Goal: Task Accomplishment & Management: Manage account settings

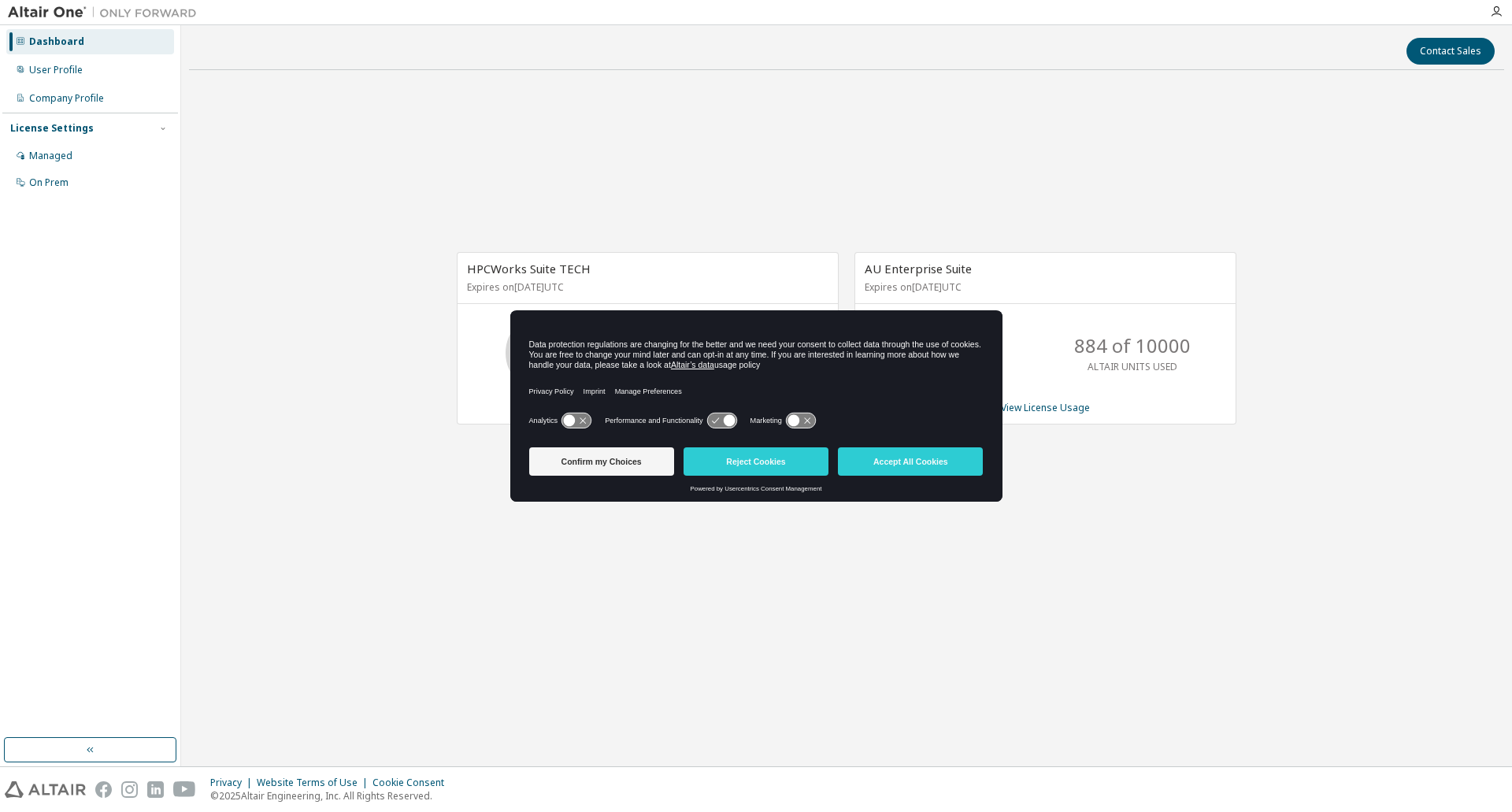
click at [877, 466] on button "Accept All Cookies" at bounding box center [911, 461] width 145 height 28
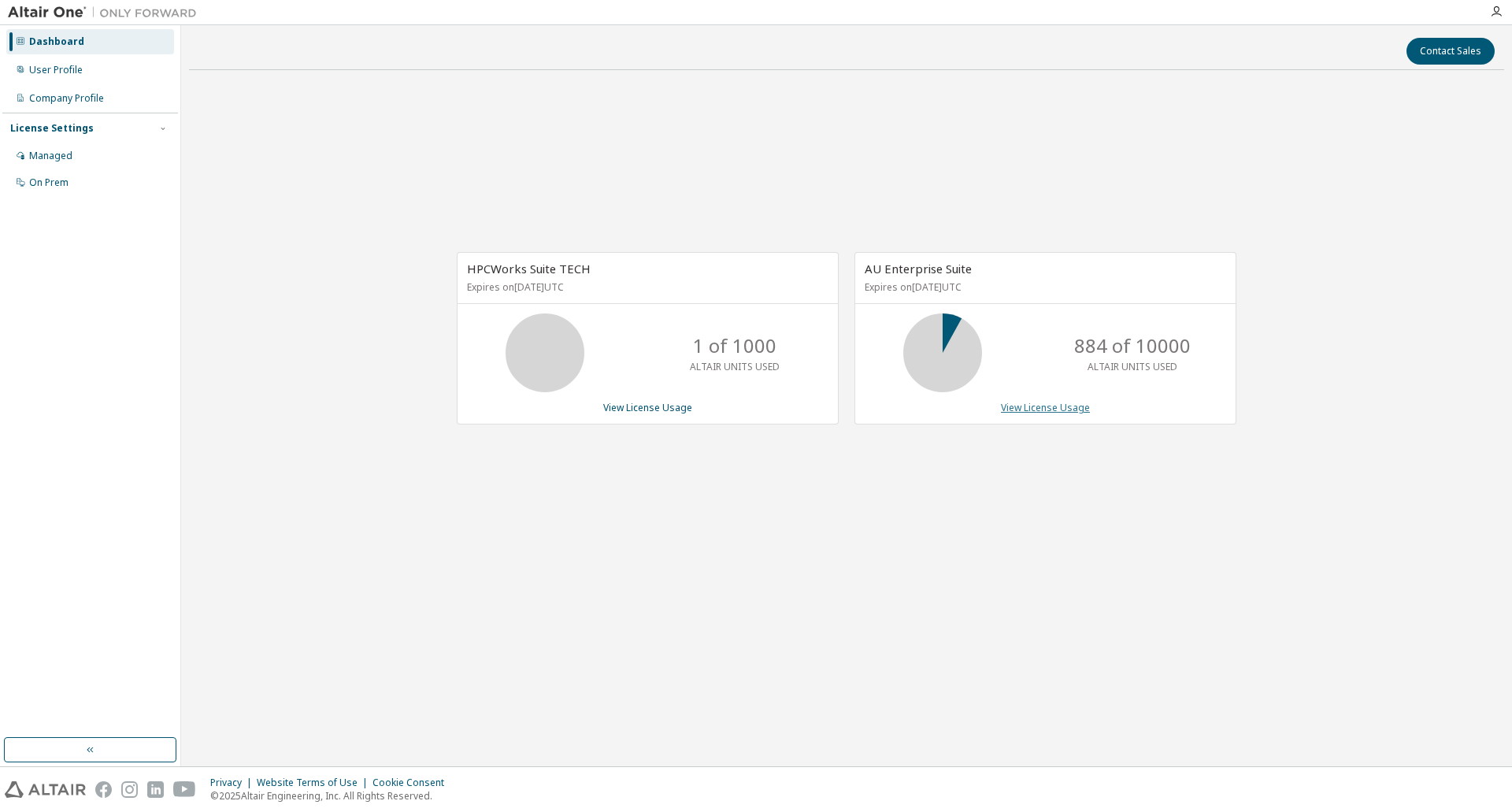
click at [1025, 409] on link "View License Usage" at bounding box center [1045, 408] width 89 height 14
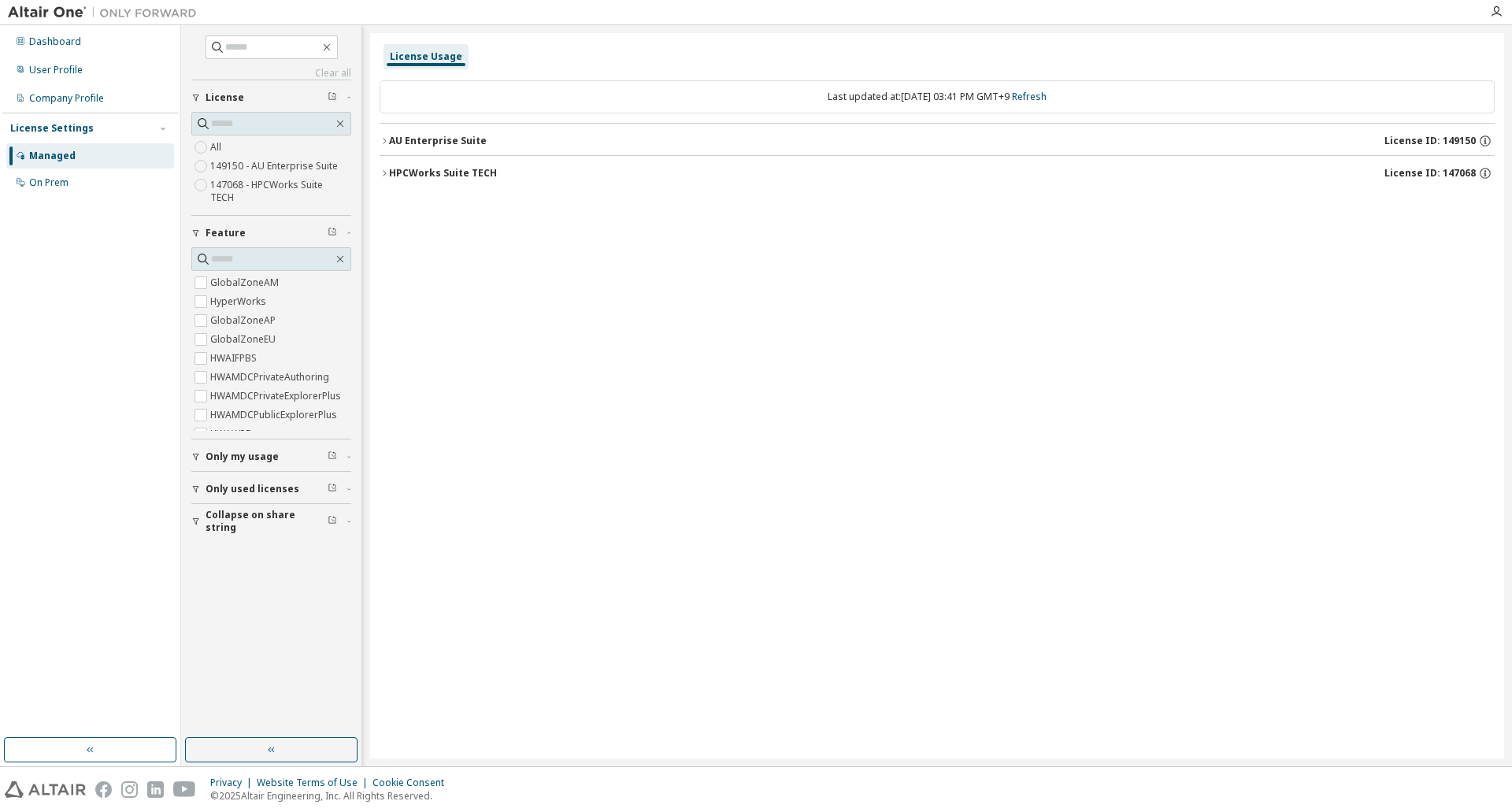
click at [196, 452] on icon "button" at bounding box center [196, 457] width 10 height 10
click at [196, 530] on icon "button" at bounding box center [196, 535] width 10 height 10
click at [193, 608] on icon "button" at bounding box center [196, 613] width 10 height 10
click at [70, 78] on div "User Profile" at bounding box center [90, 69] width 167 height 25
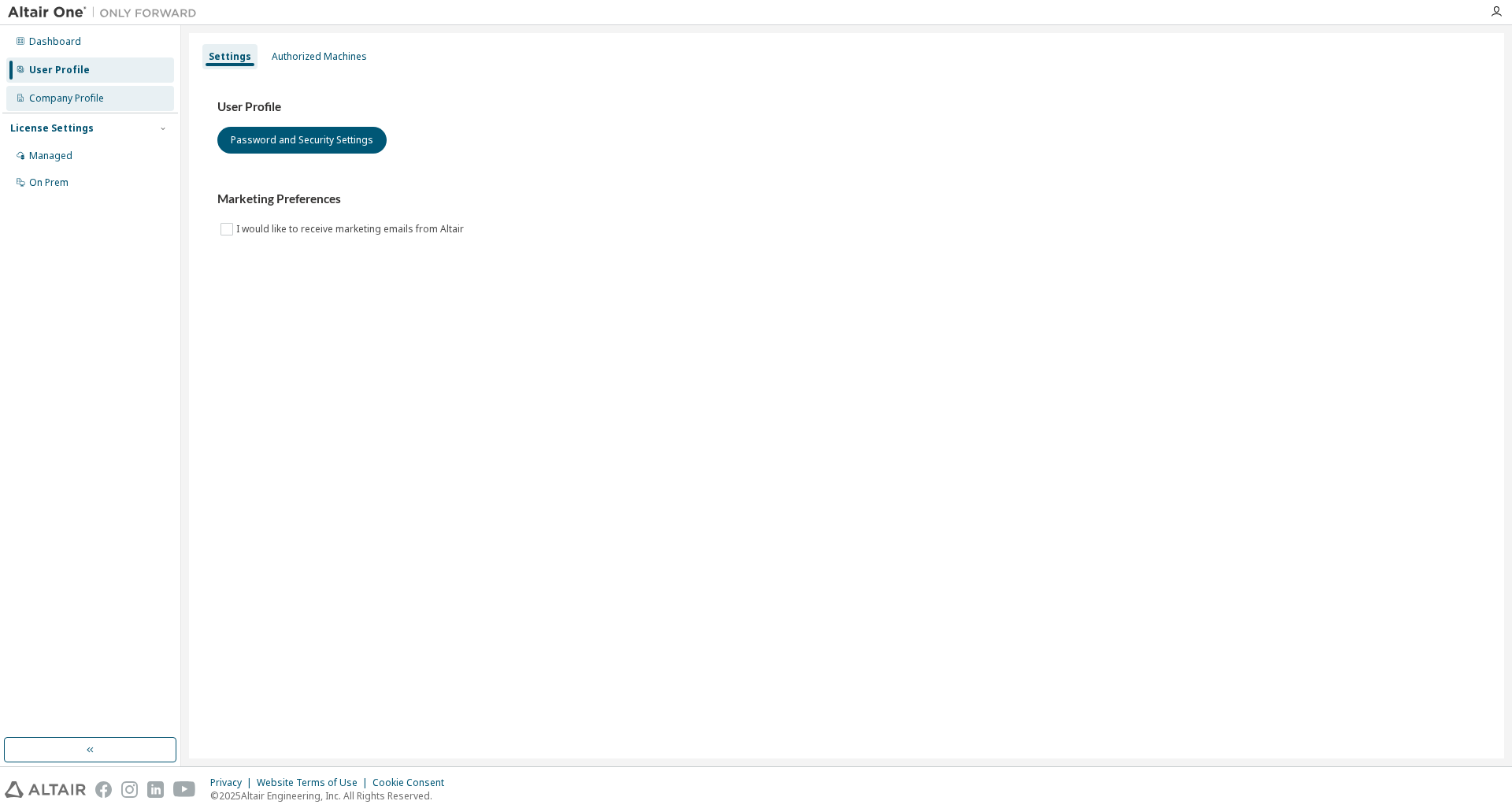
click at [82, 99] on div "Company Profile" at bounding box center [66, 98] width 75 height 13
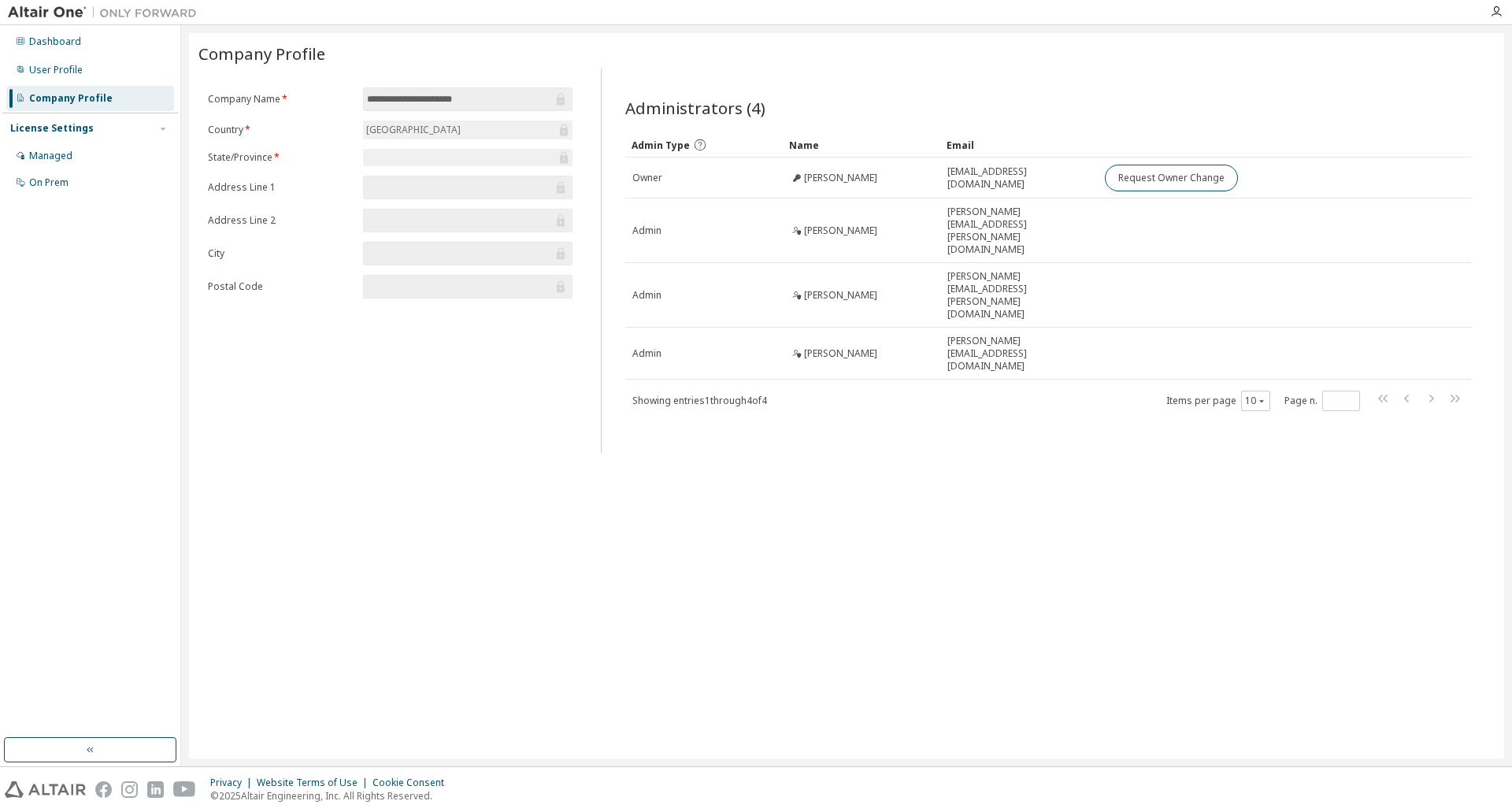
click at [47, 10] on img at bounding box center [106, 13] width 196 height 16
click at [42, 41] on div "Dashboard" at bounding box center [55, 42] width 52 height 13
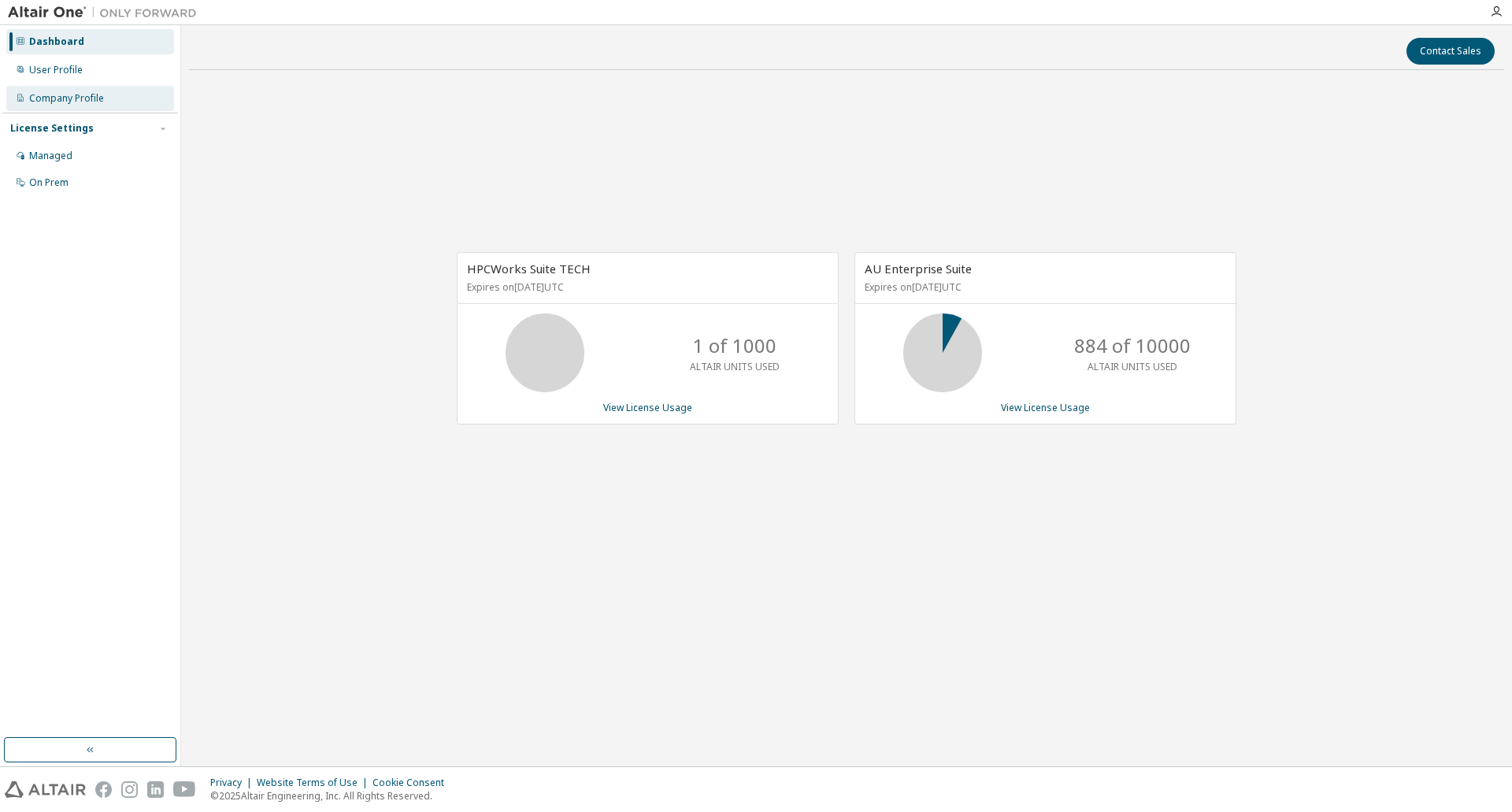
click at [27, 99] on div "Company Profile" at bounding box center [90, 98] width 167 height 25
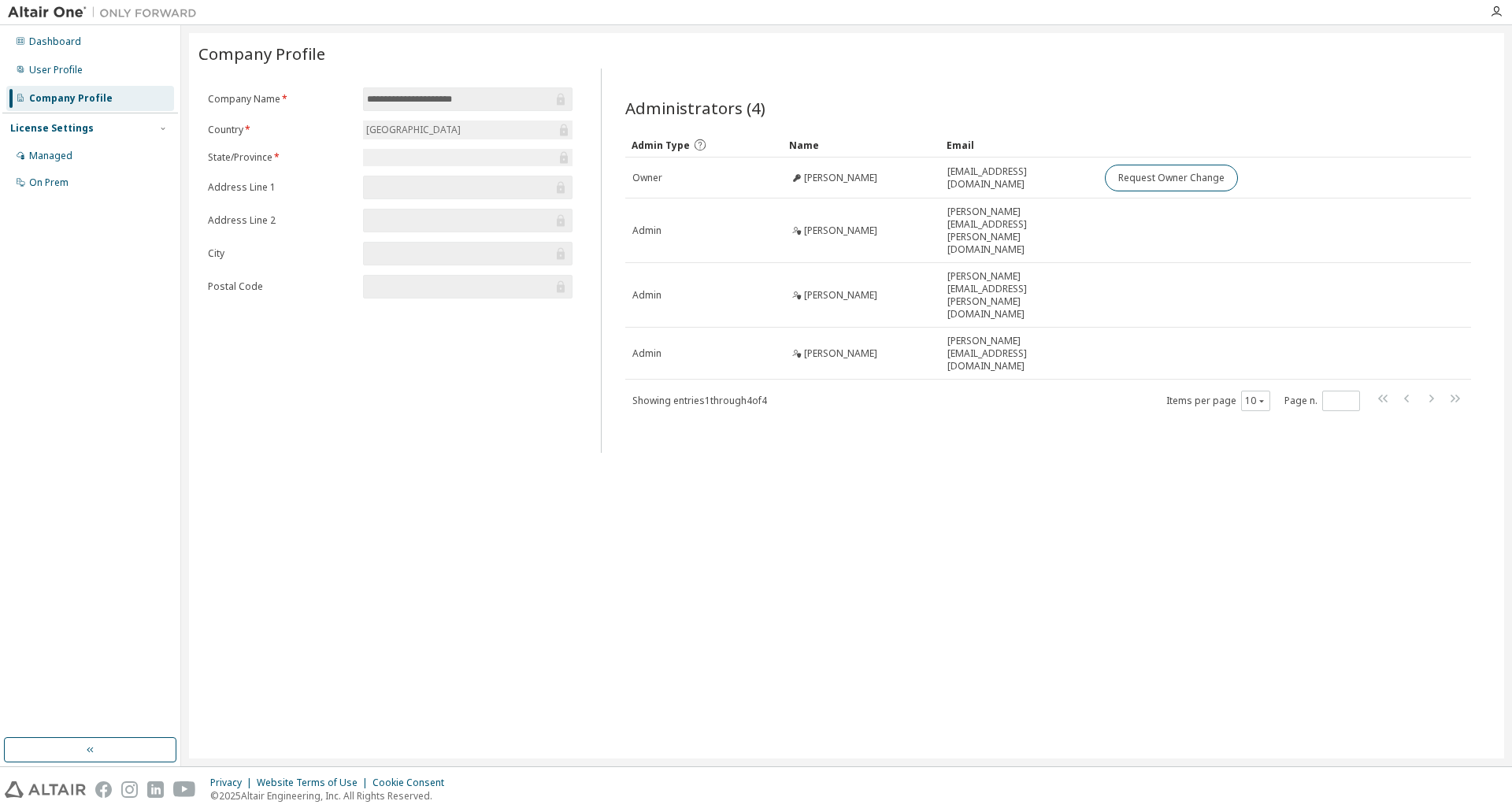
click at [539, 129] on div "[GEOGRAPHIC_DATA]" at bounding box center [468, 130] width 209 height 19
click at [570, 129] on icon at bounding box center [564, 130] width 16 height 16
click at [6, 126] on div "License Settings Managed On Prem" at bounding box center [90, 155] width 176 height 85
click at [59, 153] on div "Managed" at bounding box center [51, 156] width 43 height 13
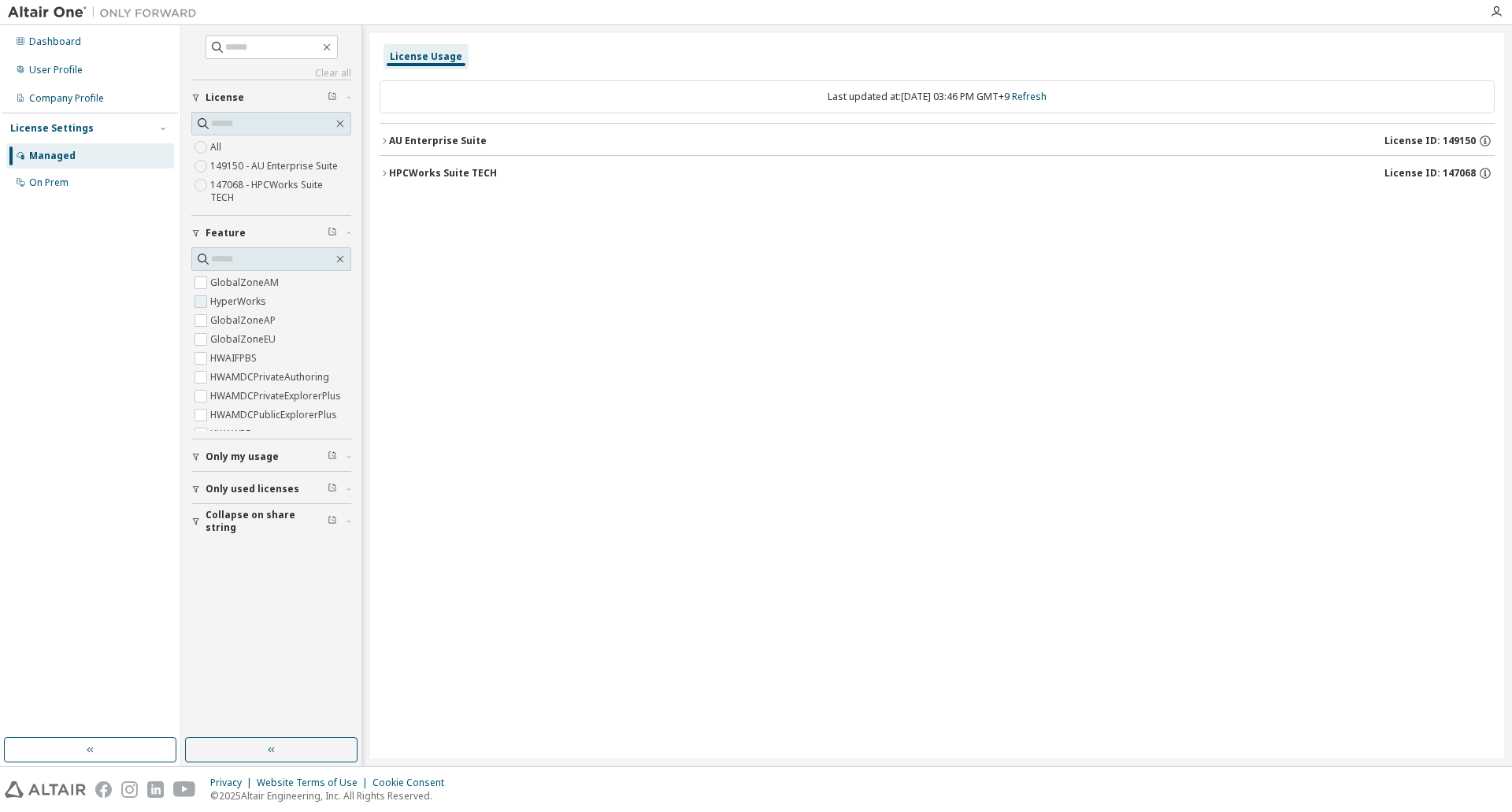
click at [213, 292] on label "HyperWorks" at bounding box center [239, 301] width 59 height 19
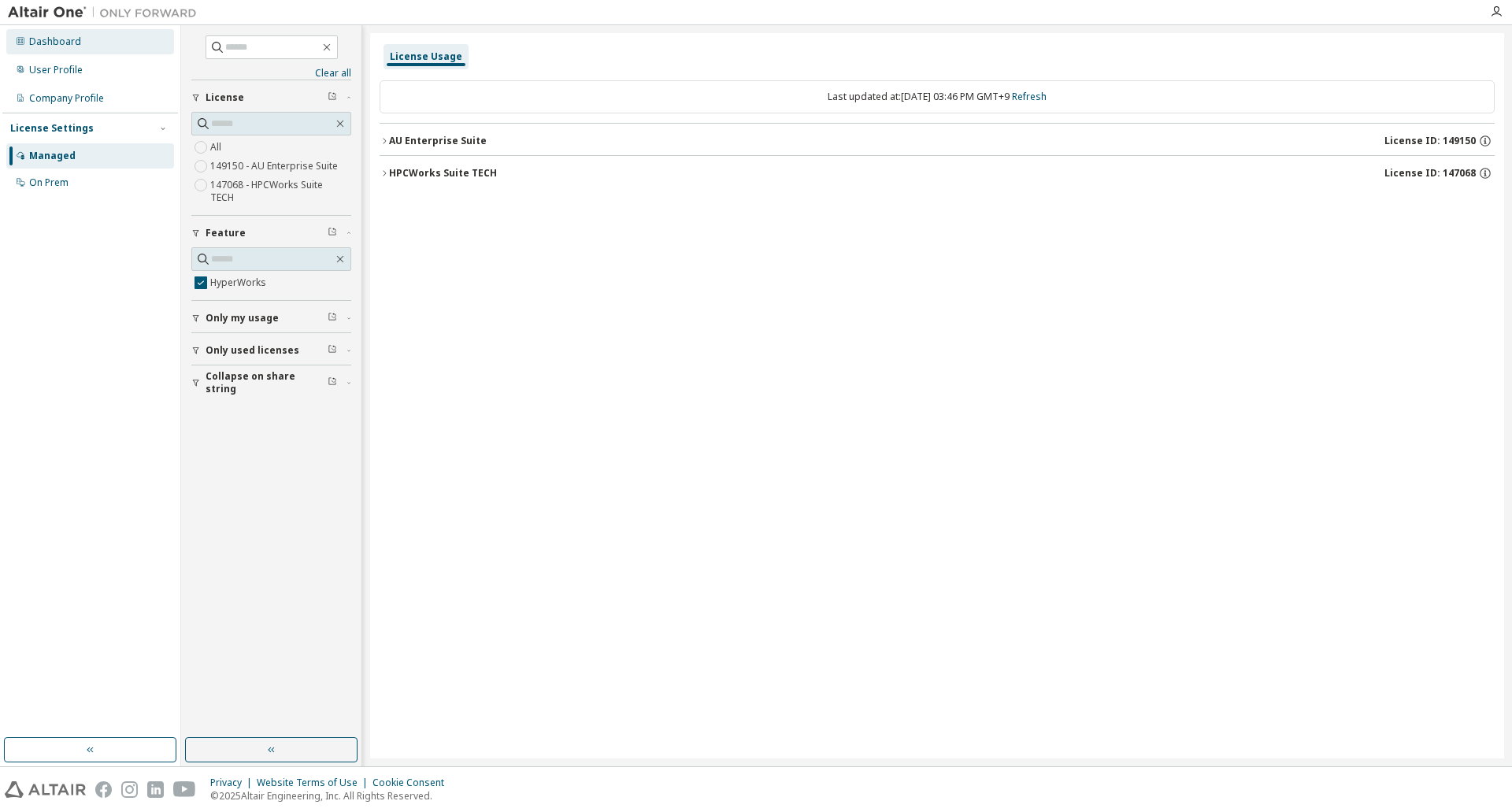
click at [61, 44] on div "Dashboard" at bounding box center [55, 42] width 52 height 13
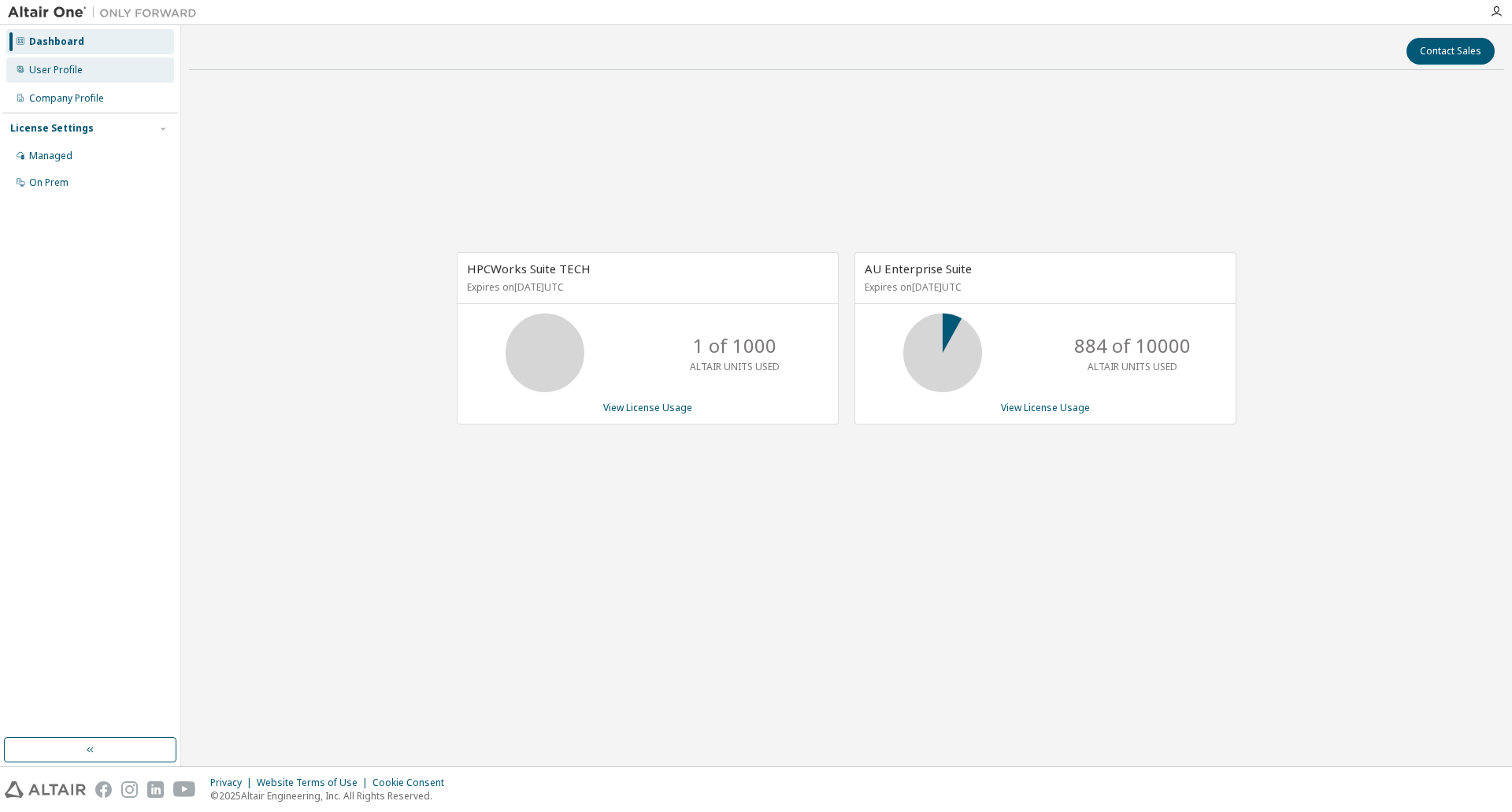
click at [36, 72] on div "User Profile" at bounding box center [56, 70] width 53 height 13
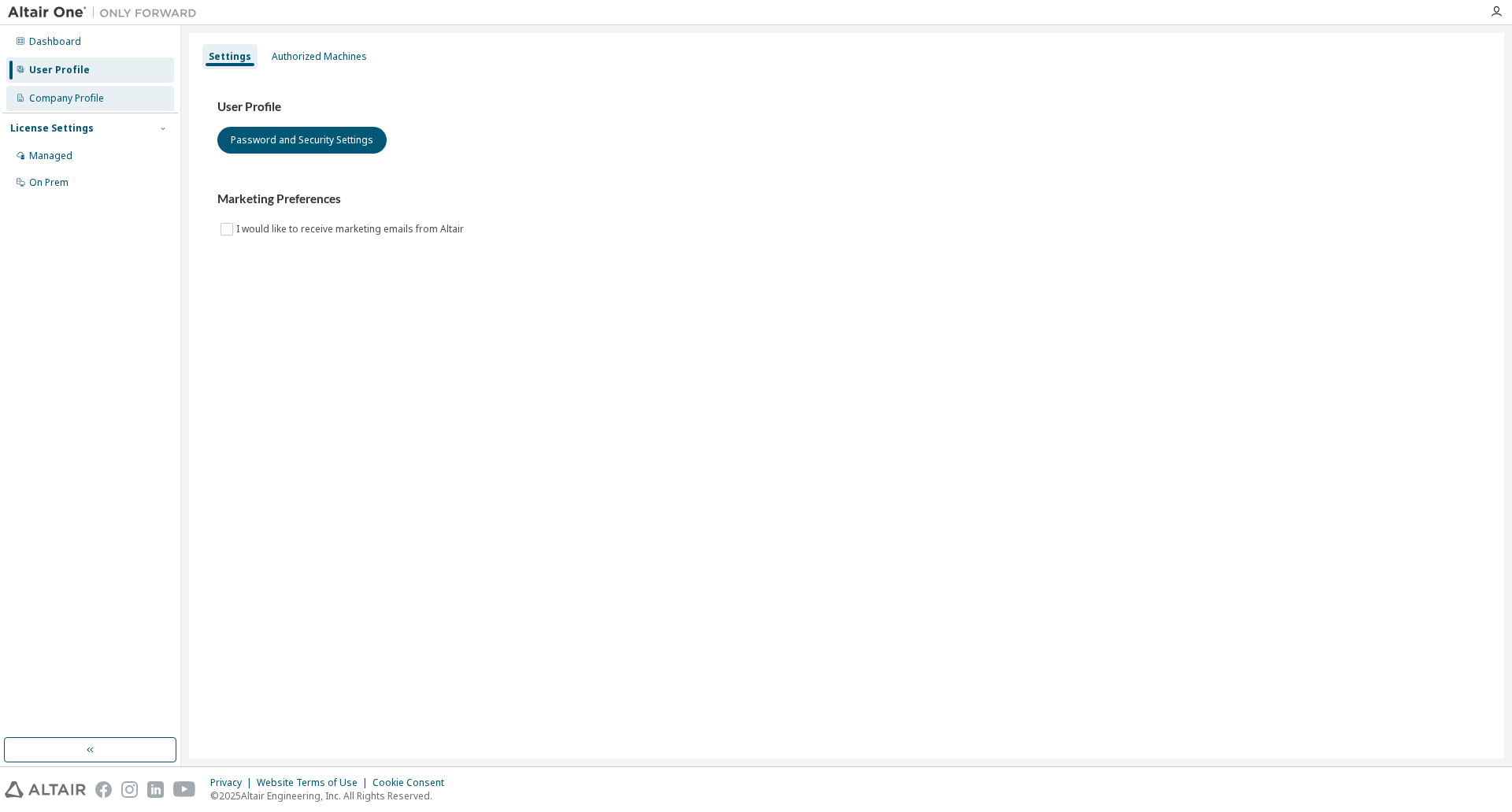
click at [34, 92] on div "Company Profile" at bounding box center [66, 98] width 75 height 13
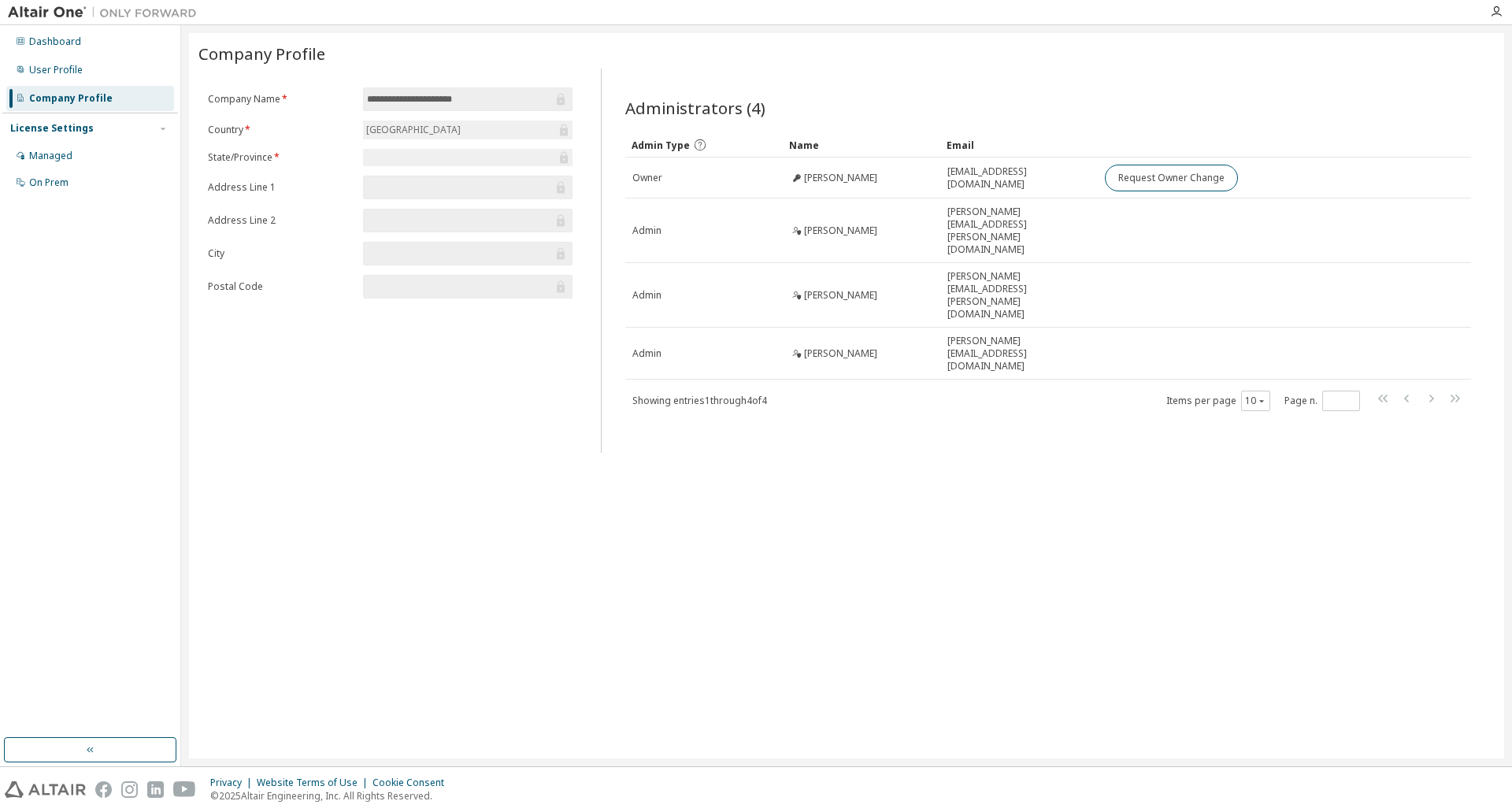
click at [39, 10] on img at bounding box center [106, 13] width 196 height 16
click at [155, 16] on img at bounding box center [106, 13] width 196 height 16
